Goal: Obtain resource: Obtain resource

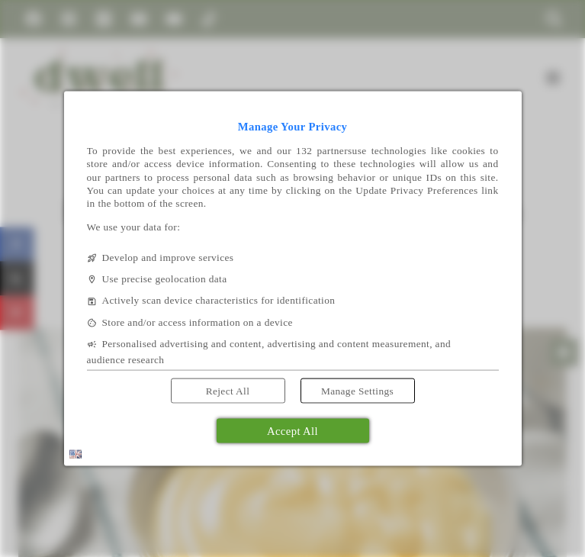
click at [281, 434] on span "Accept All" at bounding box center [292, 430] width 51 height 12
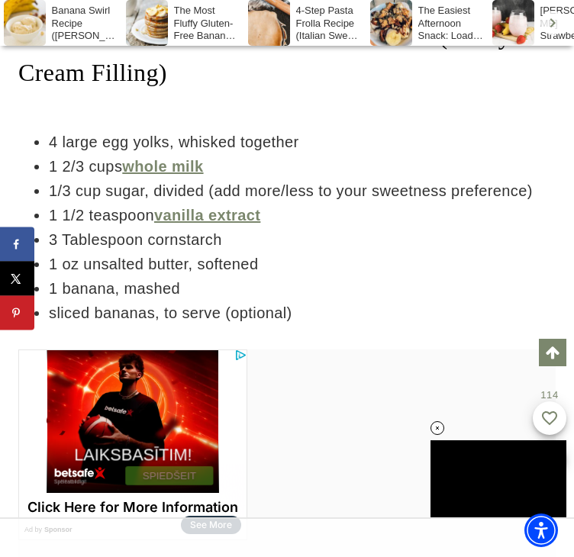
scroll to position [3647, 0]
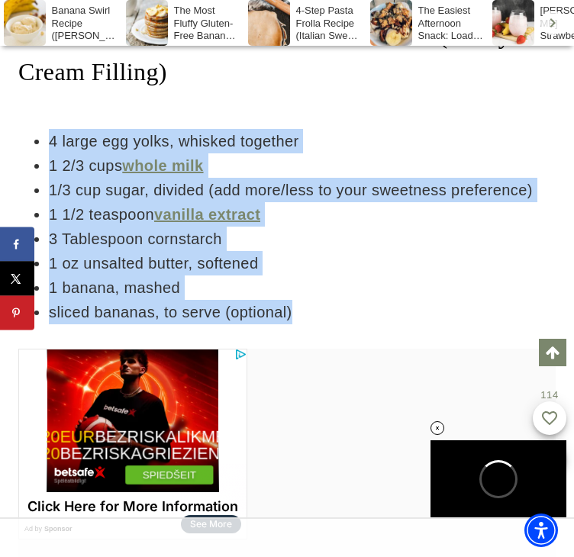
drag, startPoint x: 49, startPoint y: 120, endPoint x: 301, endPoint y: 294, distance: 306.6
click at [301, 294] on ul "4 large egg yolks, whisked together 1 2/3 cups whole milk 1/3 cup sugar, divide…" at bounding box center [286, 226] width 537 height 195
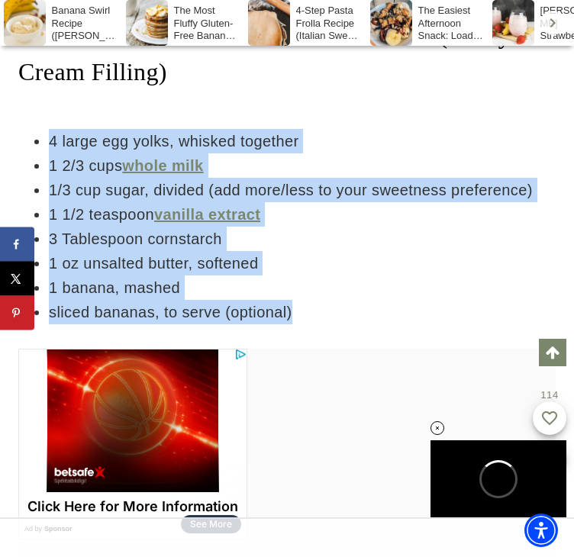
copy ul "4 large egg yolks, whisked together 1 2/3 cups whole milk 1/3 cup sugar, divide…"
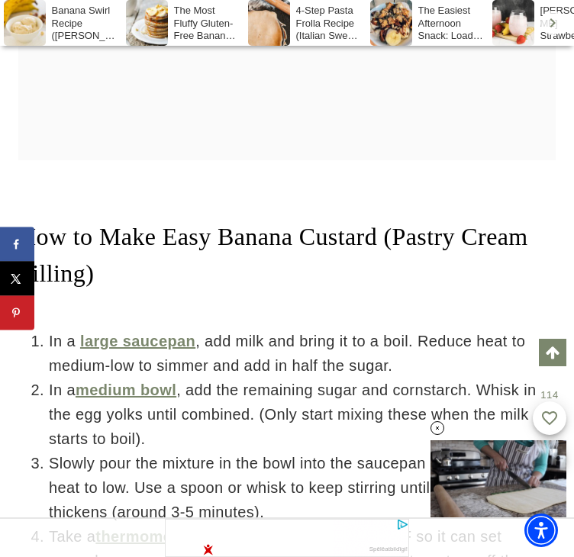
scroll to position [0, 0]
